Goal: Communication & Community: Share content

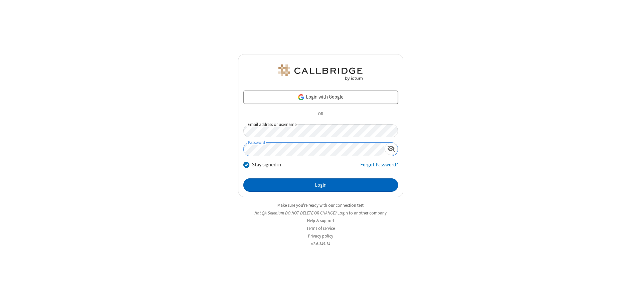
click at [320, 185] on button "Login" at bounding box center [320, 184] width 154 height 13
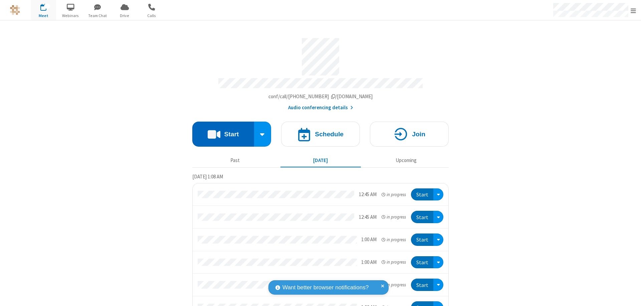
click at [220, 131] on button "Start" at bounding box center [223, 133] width 62 height 25
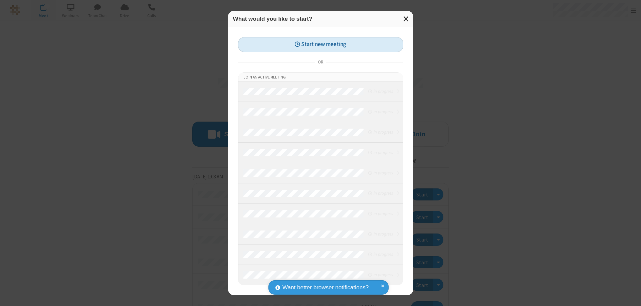
click at [320, 44] on button "Start new meeting" at bounding box center [320, 44] width 165 height 15
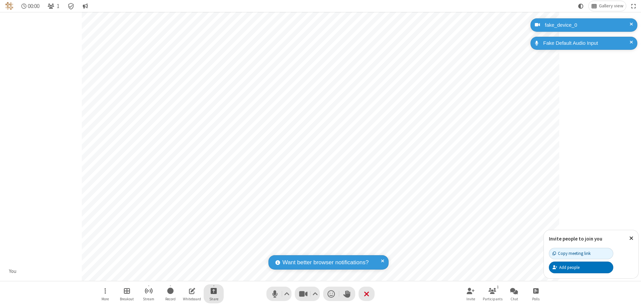
click at [214, 290] on span "Start sharing" at bounding box center [214, 290] width 6 height 8
click at [213, 250] on span "Share additional camera" at bounding box center [217, 251] width 49 height 6
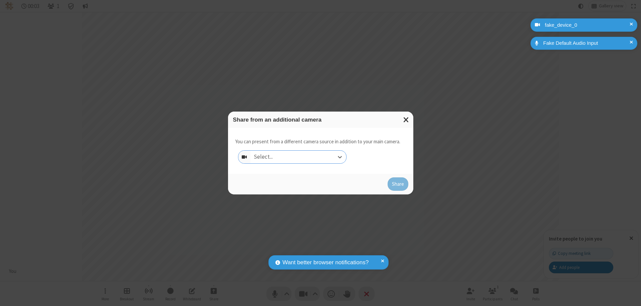
click at [298, 157] on div "Select..." at bounding box center [298, 156] width 96 height 13
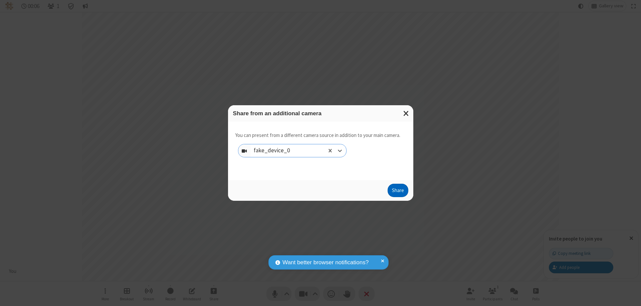
click at [397, 192] on button "Share" at bounding box center [397, 190] width 21 height 13
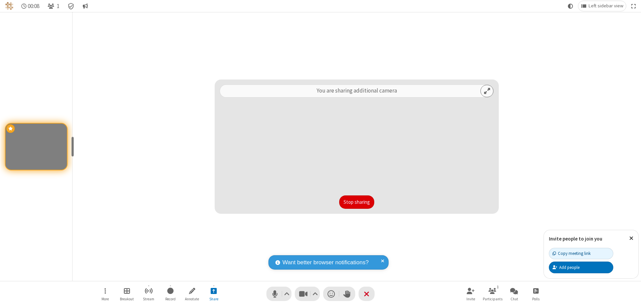
click at [356, 202] on button "Stop sharing" at bounding box center [356, 201] width 35 height 13
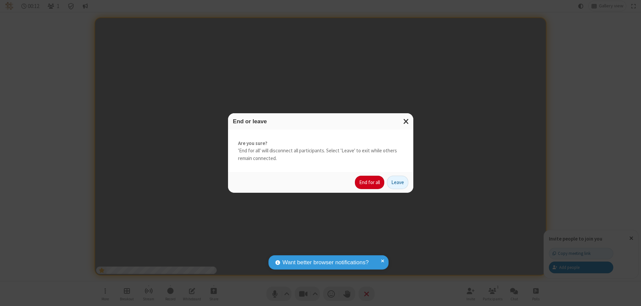
click at [370, 182] on button "End for all" at bounding box center [369, 181] width 29 height 13
